Goal: Information Seeking & Learning: Find specific fact

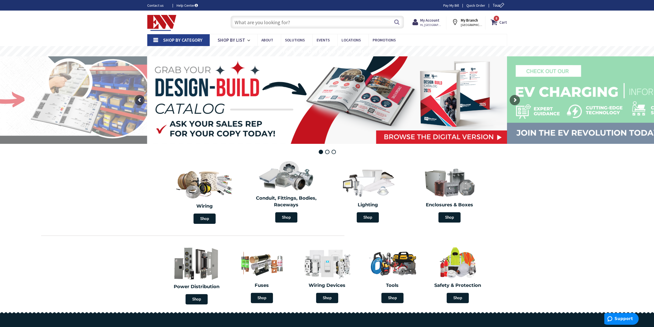
click at [255, 19] on input "text" at bounding box center [318, 22] width 174 height 13
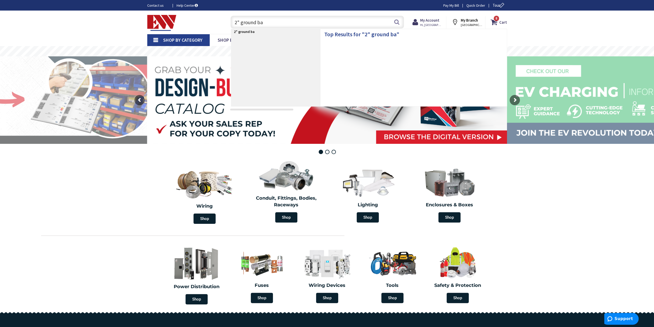
type input "2" ground bar"
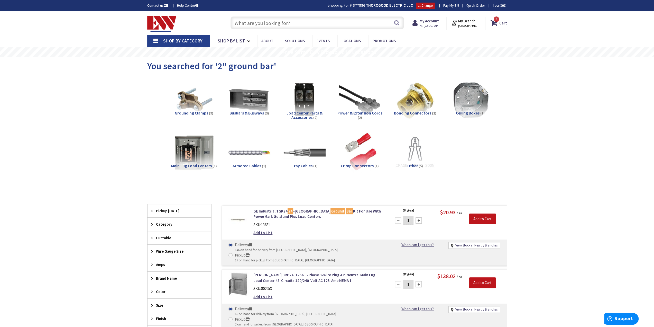
click at [277, 26] on input "text" at bounding box center [318, 22] width 174 height 13
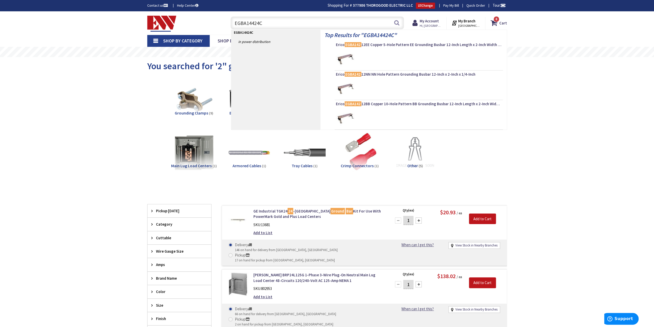
type input "EGBA14424CC"
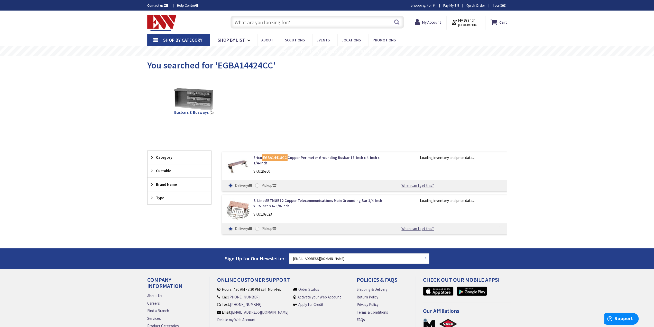
click at [353, 167] on div "Erico EGBA14418CC Copper Perimeter Grounding Busbar 18-Inch x 4-Inch x 1/4-Inch…" at bounding box center [319, 166] width 139 height 22
click at [340, 128] on div "Busbars & Busways (2)" at bounding box center [327, 103] width 342 height 55
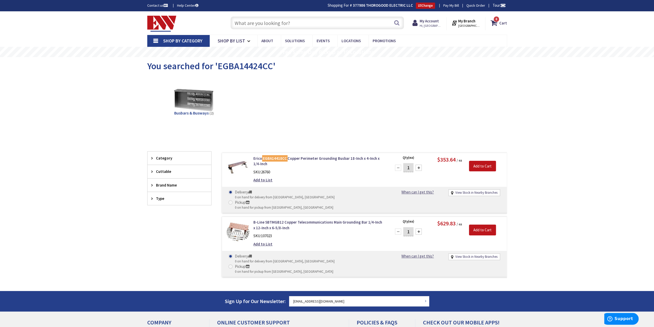
click at [315, 24] on input "text" at bounding box center [318, 22] width 174 height 13
type input "750 mcm al"
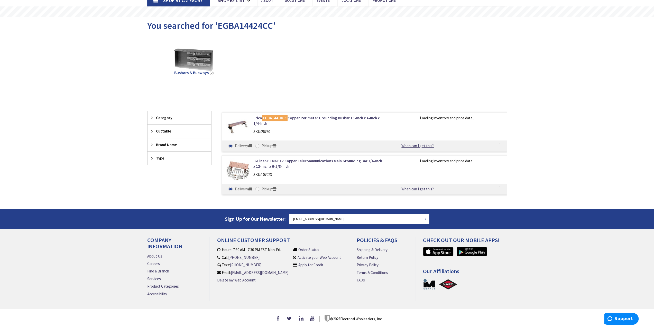
click at [273, 17] on div "You searched for 'EGBA14424CC'" at bounding box center [327, 26] width 360 height 19
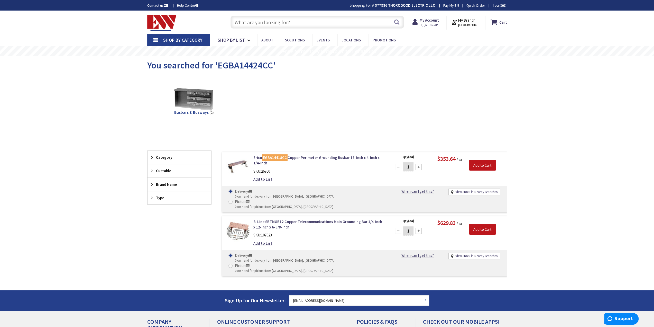
click at [287, 21] on input "text" at bounding box center [318, 22] width 174 height 13
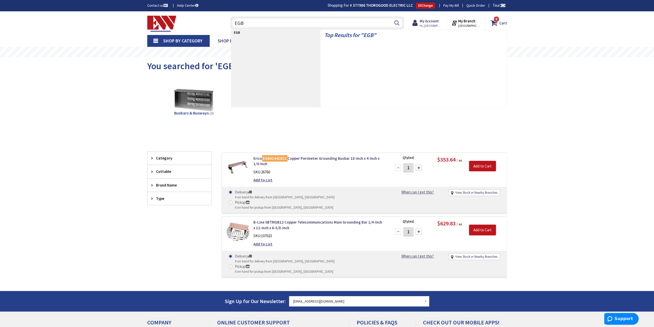
type input "EGBA"
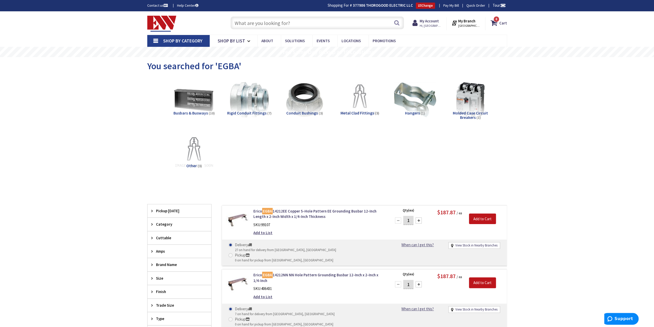
click at [297, 24] on input "text" at bounding box center [318, 22] width 174 height 13
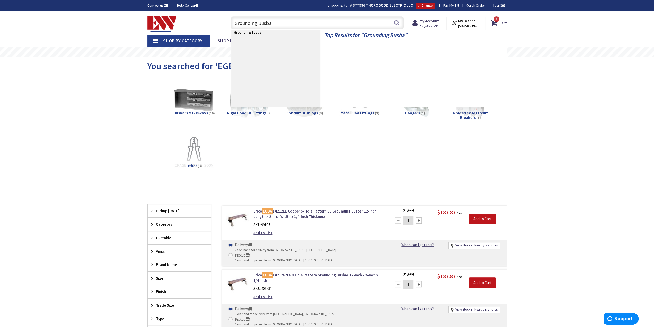
type input "Grounding Busbar"
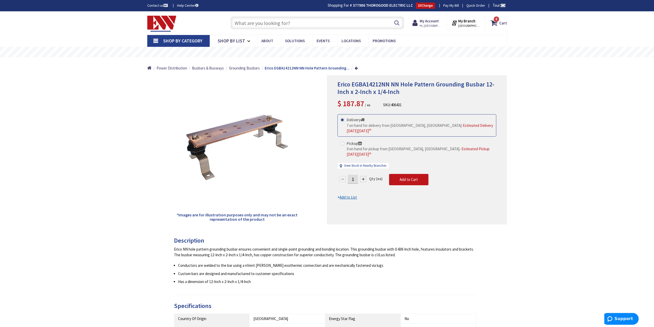
scroll to position [180, 0]
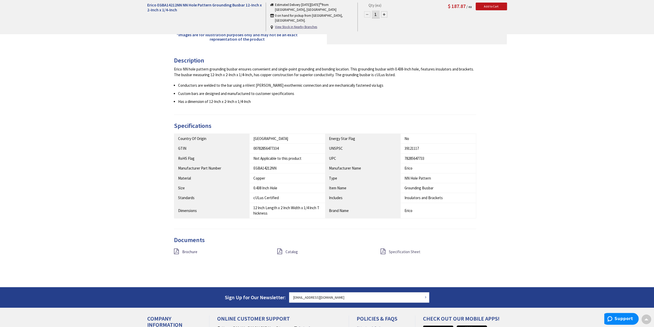
click at [402, 251] on span "Specification Sheet" at bounding box center [405, 251] width 32 height 5
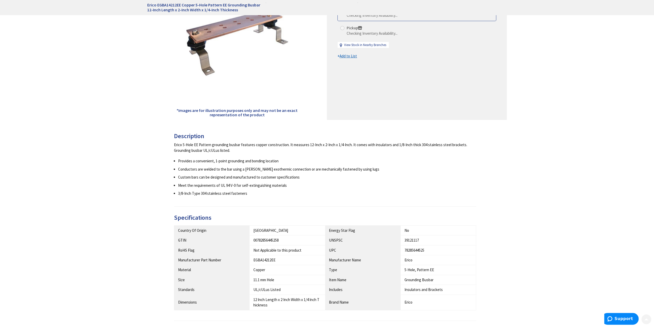
scroll to position [206, 0]
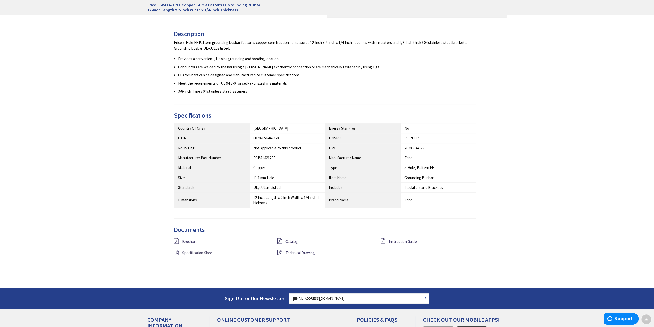
click at [204, 252] on span "Specification Sheet" at bounding box center [198, 252] width 32 height 5
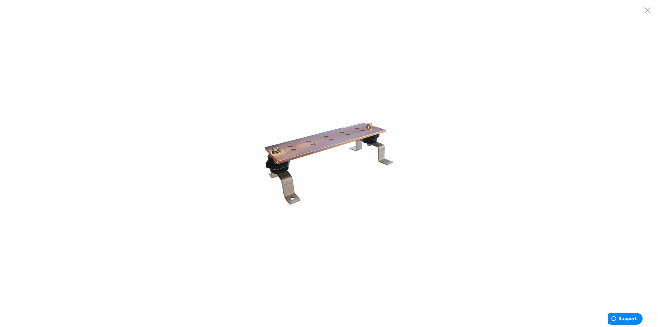
click at [315, 130] on img at bounding box center [329, 163] width 154 height 154
click at [641, 165] on div at bounding box center [329, 163] width 658 height 327
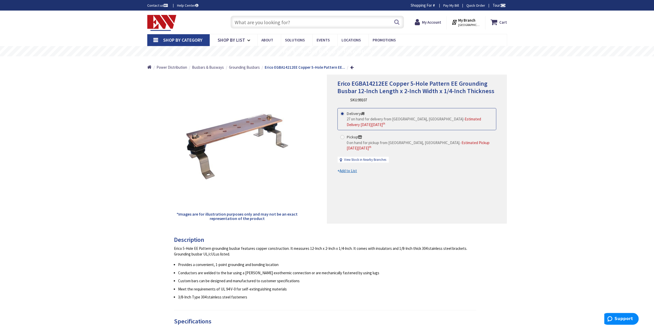
click at [452, 259] on div "Erico 5-Hole EE Pattern grounding busbar features copper construction. It measu…" at bounding box center [325, 273] width 303 height 54
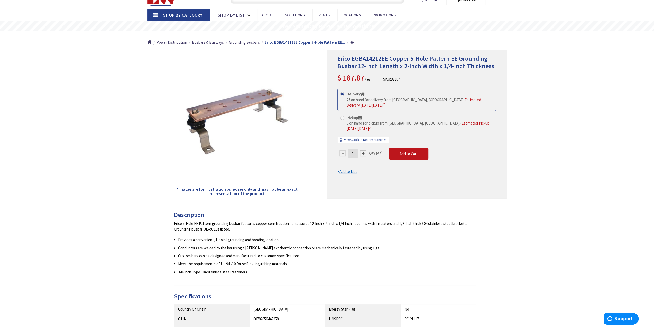
scroll to position [26, 0]
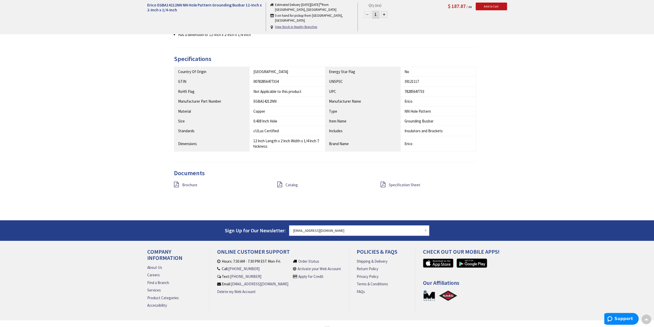
scroll to position [259, 0]
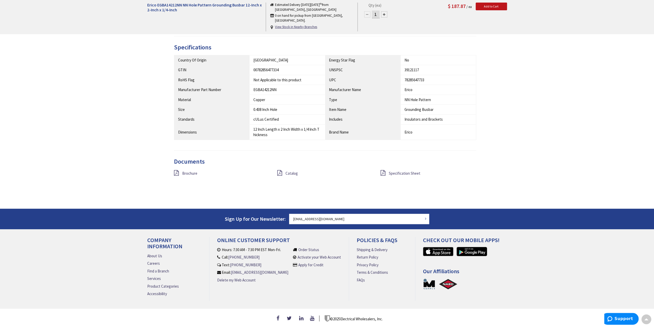
click at [299, 170] on div "Catalog" at bounding box center [325, 173] width 103 height 6
click at [296, 171] on span "Catalog" at bounding box center [292, 173] width 12 height 5
click at [282, 170] on icon at bounding box center [279, 173] width 5 height 6
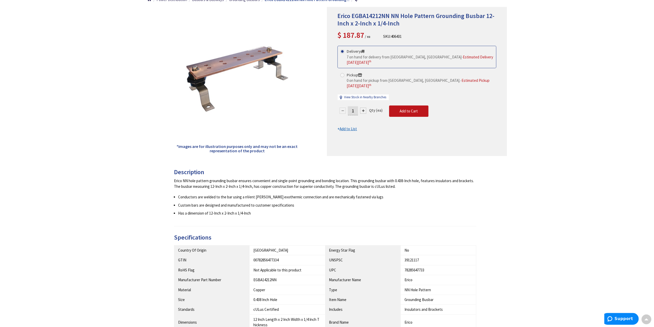
scroll to position [0, 0]
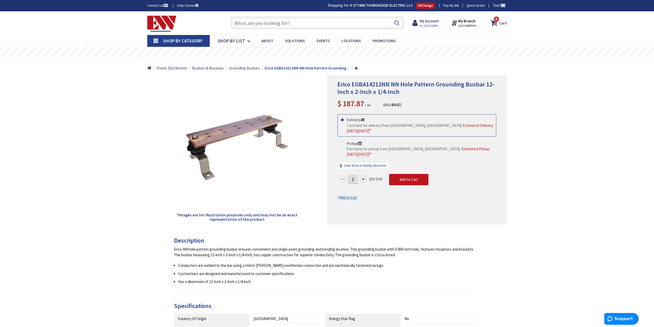
click at [287, 23] on input "text" at bounding box center [318, 22] width 174 height 13
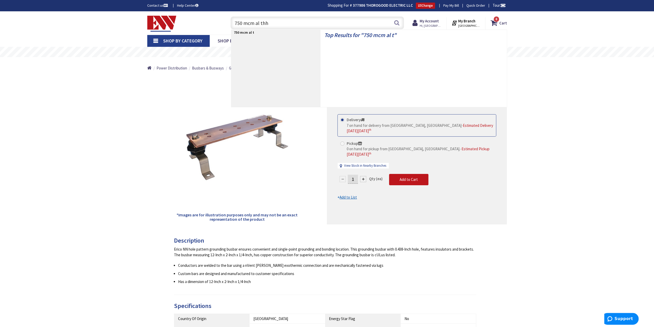
type input "750 mcm al thhn"
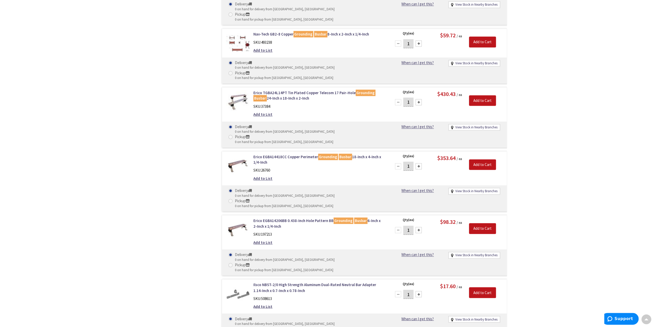
scroll to position [617, 0]
